Goal: Information Seeking & Learning: Check status

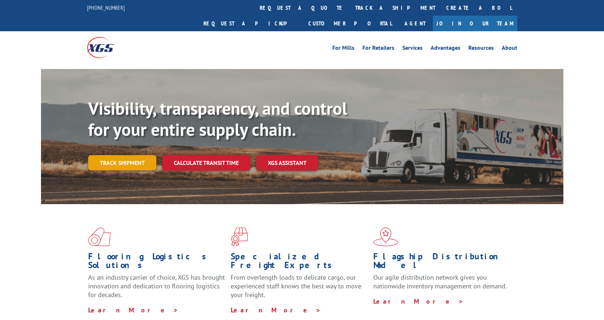
click at [126, 155] on link "Track shipment" at bounding box center [122, 162] width 68 height 15
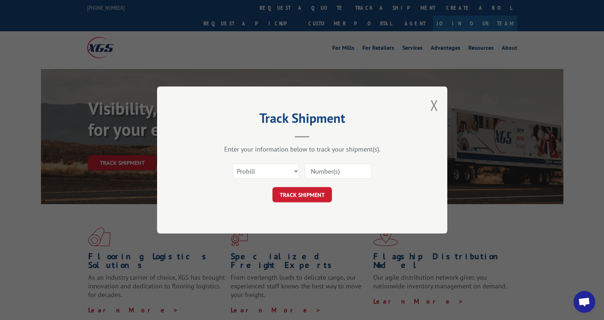
click at [337, 171] on input at bounding box center [338, 170] width 67 height 15
type input "17096982"
click at [322, 193] on button "TRACK SHIPMENT" at bounding box center [301, 194] width 59 height 15
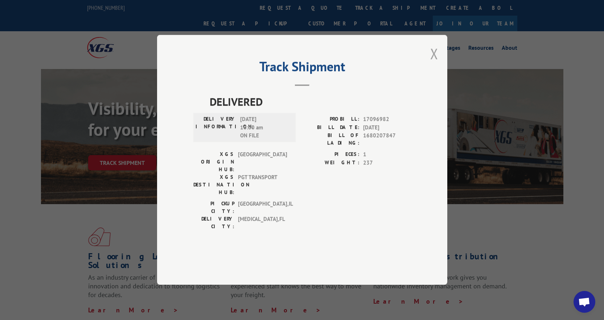
click at [436, 63] on button "Close modal" at bounding box center [434, 53] width 8 height 19
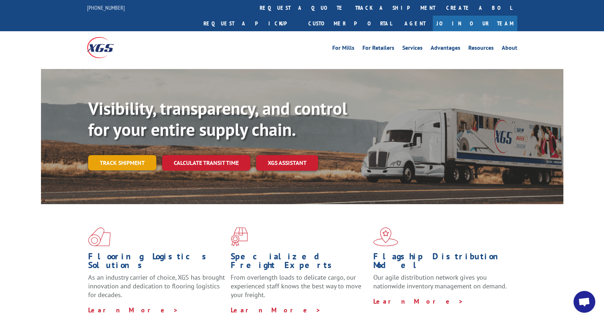
click at [135, 155] on link "Track shipment" at bounding box center [122, 162] width 68 height 15
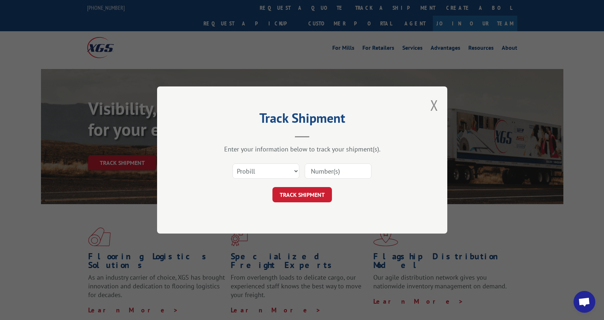
click at [354, 173] on input at bounding box center [338, 170] width 67 height 15
type input "17694091"
click at [319, 197] on button "TRACK SHIPMENT" at bounding box center [301, 194] width 59 height 15
